Goal: Download file/media

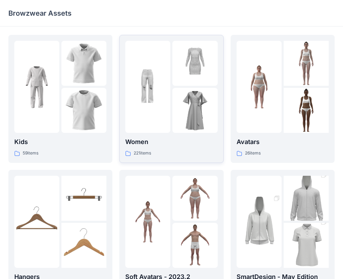
click at [177, 142] on p "Women" at bounding box center [171, 142] width 92 height 10
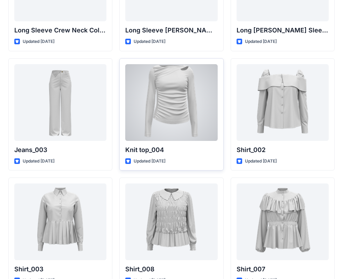
scroll to position [2997, 0]
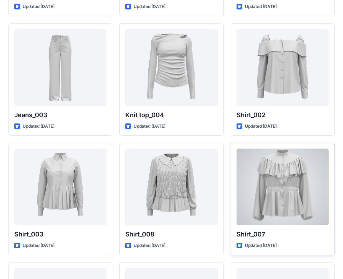
click at [291, 160] on div at bounding box center [282, 187] width 92 height 77
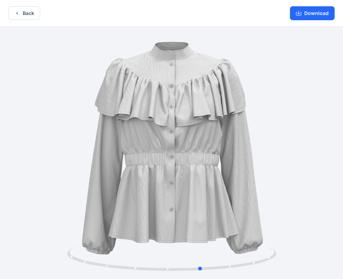
drag, startPoint x: 245, startPoint y: 185, endPoint x: 99, endPoint y: 150, distance: 150.6
click at [65, 166] on div at bounding box center [171, 153] width 343 height 254
click at [313, 14] on button "Download" at bounding box center [312, 13] width 45 height 14
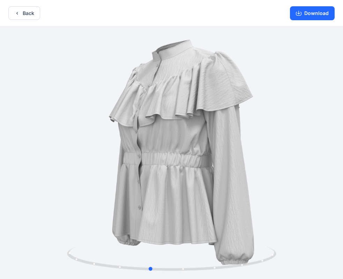
drag, startPoint x: 211, startPoint y: 176, endPoint x: 155, endPoint y: 182, distance: 56.1
click at [155, 182] on div at bounding box center [171, 153] width 343 height 254
click at [247, 64] on div at bounding box center [171, 153] width 343 height 254
click at [302, 14] on button "Download" at bounding box center [312, 13] width 45 height 14
